Goal: Information Seeking & Learning: Find specific fact

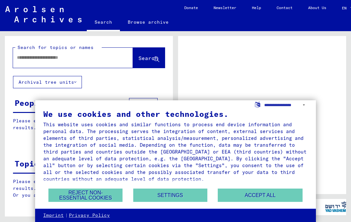
click at [257, 196] on button "Accept all" at bounding box center [260, 195] width 85 height 13
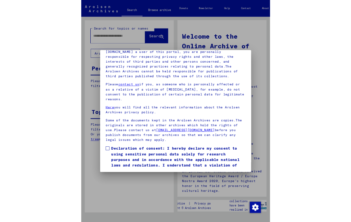
scroll to position [92, 0]
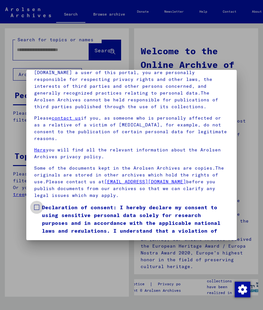
click at [38, 205] on span at bounding box center [36, 207] width 5 height 5
click at [53, 222] on button "I agree" at bounding box center [50, 260] width 32 height 12
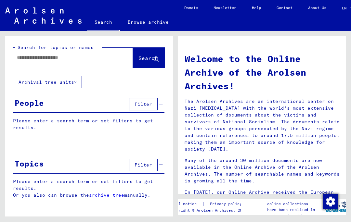
click at [41, 61] on input "text" at bounding box center [65, 57] width 97 height 7
type input "*******"
click at [139, 59] on span "Search" at bounding box center [149, 58] width 20 height 7
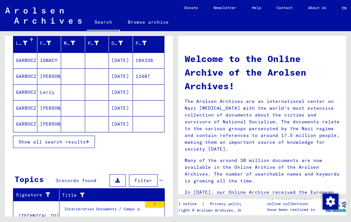
scroll to position [76, 0]
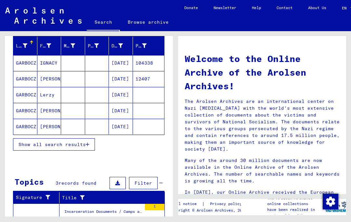
click at [89, 143] on icon "button" at bounding box center [88, 144] width 4 height 5
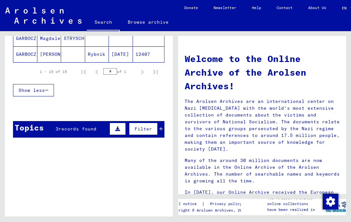
scroll to position [307, 0]
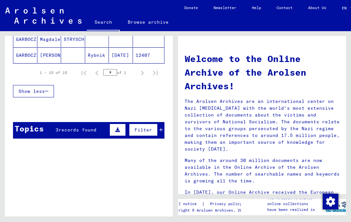
click at [157, 131] on button "Filter" at bounding box center [143, 130] width 29 height 12
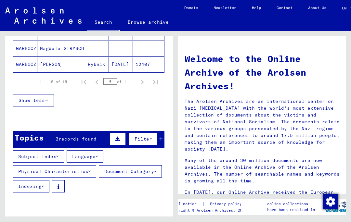
scroll to position [302, 0]
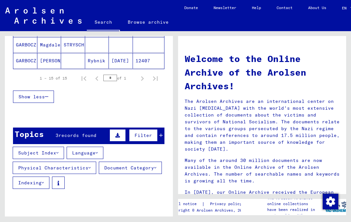
click at [80, 136] on span "records found" at bounding box center [78, 136] width 38 height 6
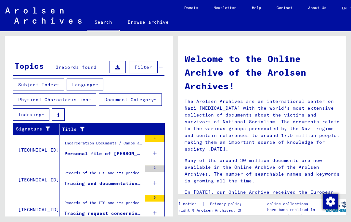
scroll to position [369, 0]
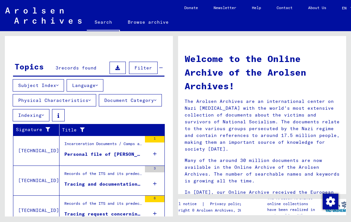
click at [155, 186] on icon at bounding box center [155, 184] width 4 height 23
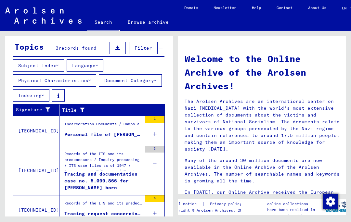
scroll to position [389, 0]
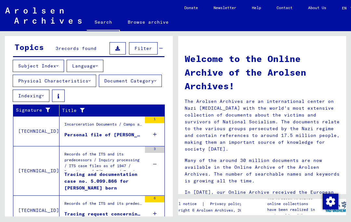
click at [157, 214] on div "6" at bounding box center [155, 210] width 20 height 29
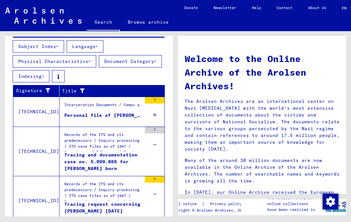
scroll to position [23, 0]
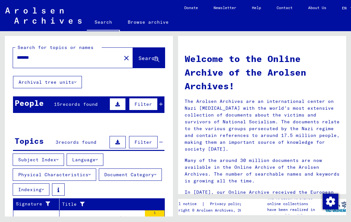
scroll to position [0, 0]
click at [144, 61] on span "Search" at bounding box center [149, 58] width 20 height 7
click at [156, 61] on icon at bounding box center [157, 60] width 6 height 6
click at [141, 51] on button "Search" at bounding box center [149, 58] width 32 height 20
click at [67, 87] on button "Archival tree units" at bounding box center [47, 82] width 69 height 12
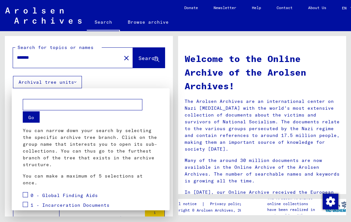
click at [160, 84] on div at bounding box center [175, 111] width 351 height 222
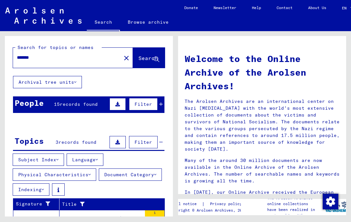
click at [157, 77] on div "Search for topics or names ******* close Search Archival tree units People 15 r…" at bounding box center [89, 209] width 168 height 346
